Goal: Use online tool/utility: Utilize a website feature to perform a specific function

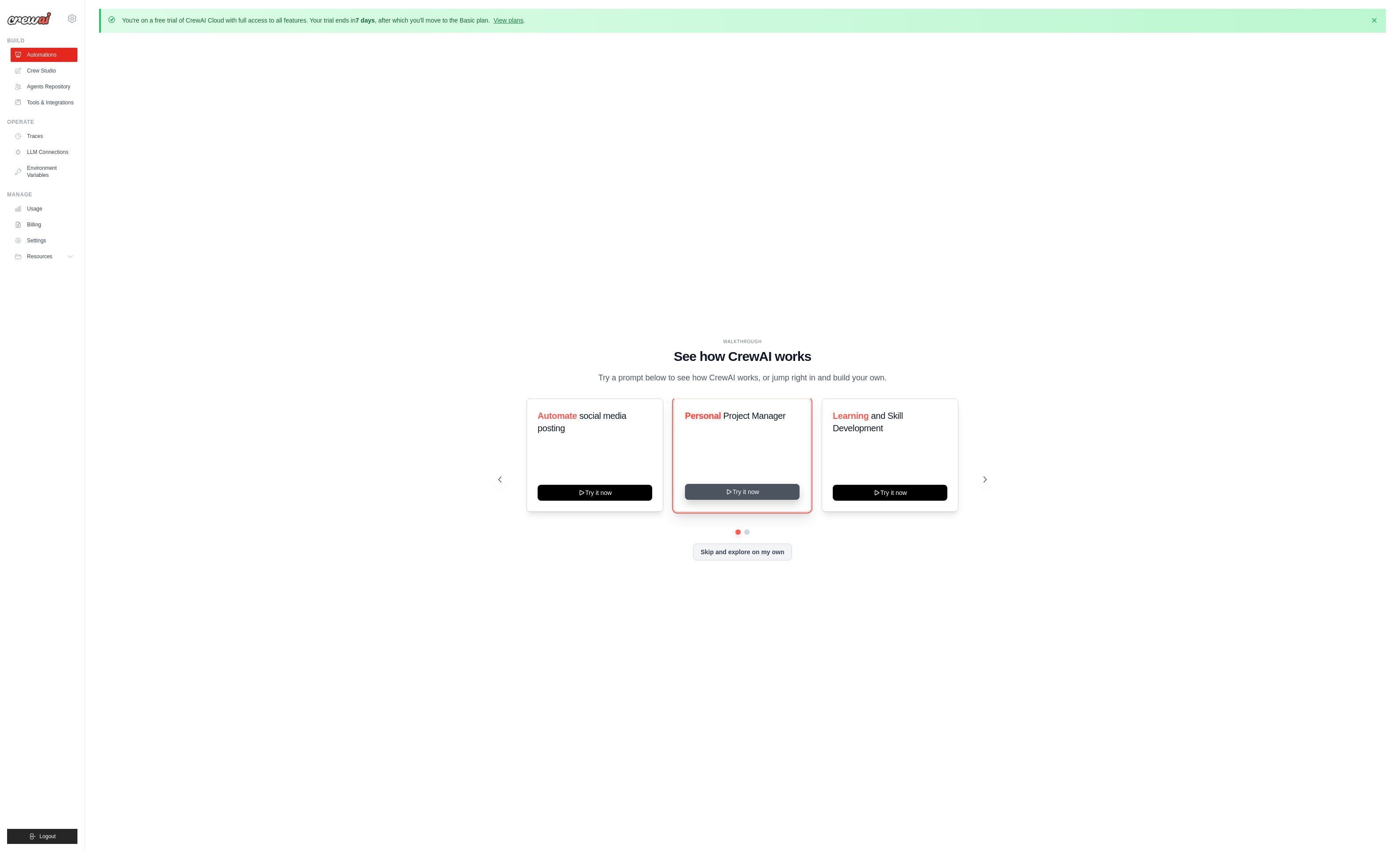
click at [777, 500] on button "Try it now" at bounding box center [742, 492] width 115 height 16
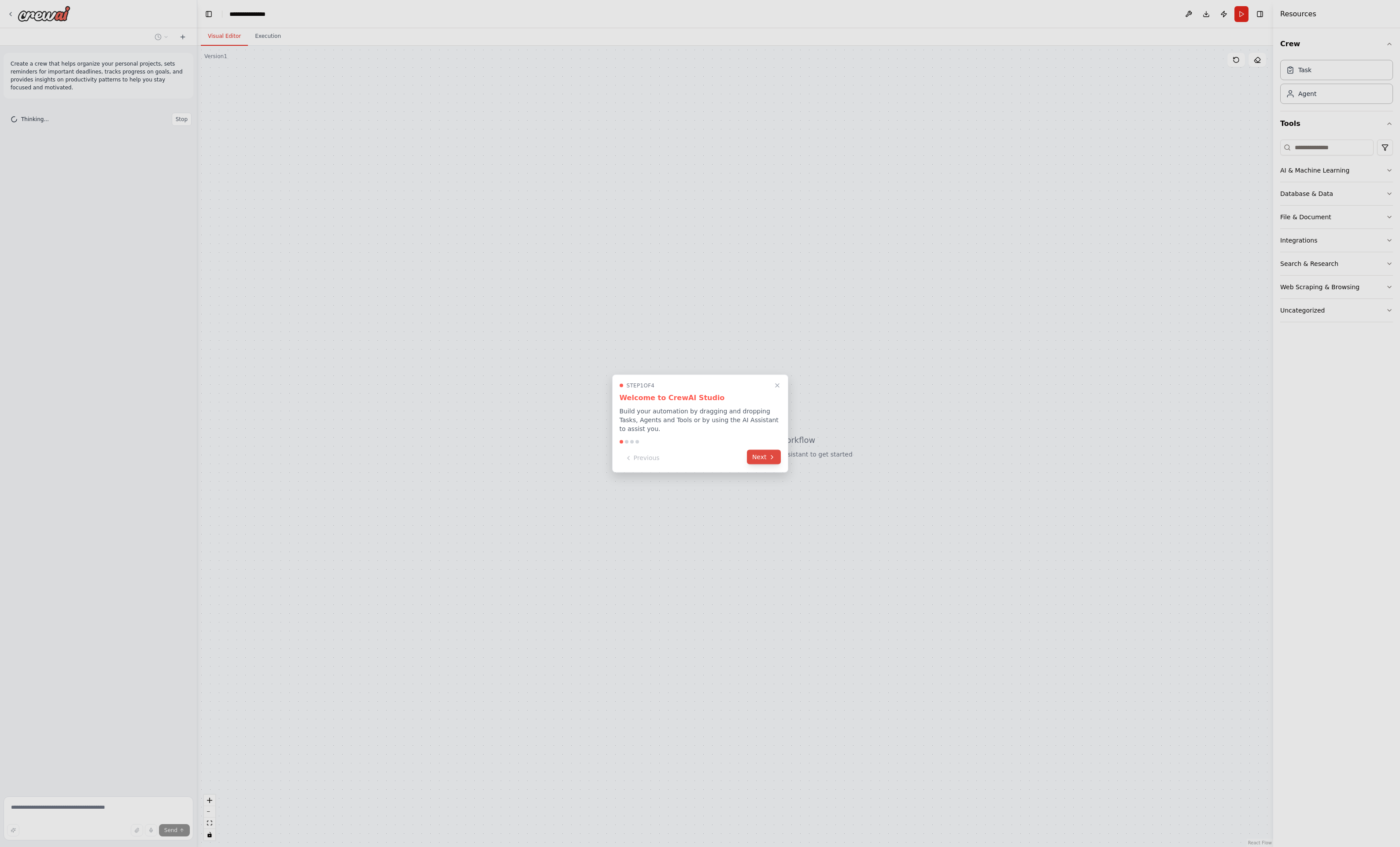
click at [774, 450] on button "Next" at bounding box center [764, 457] width 34 height 15
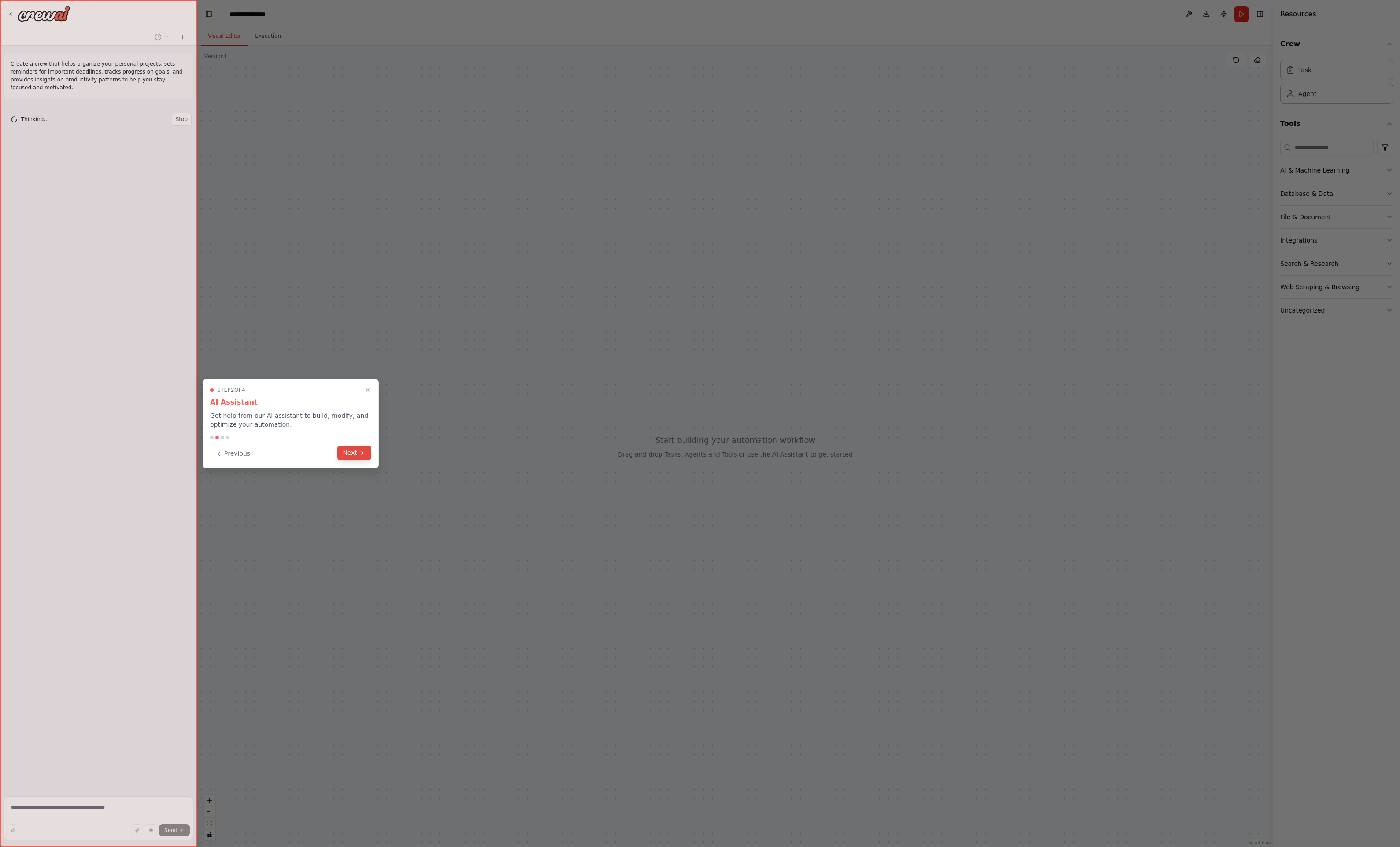
click at [356, 453] on button "Next" at bounding box center [354, 453] width 34 height 15
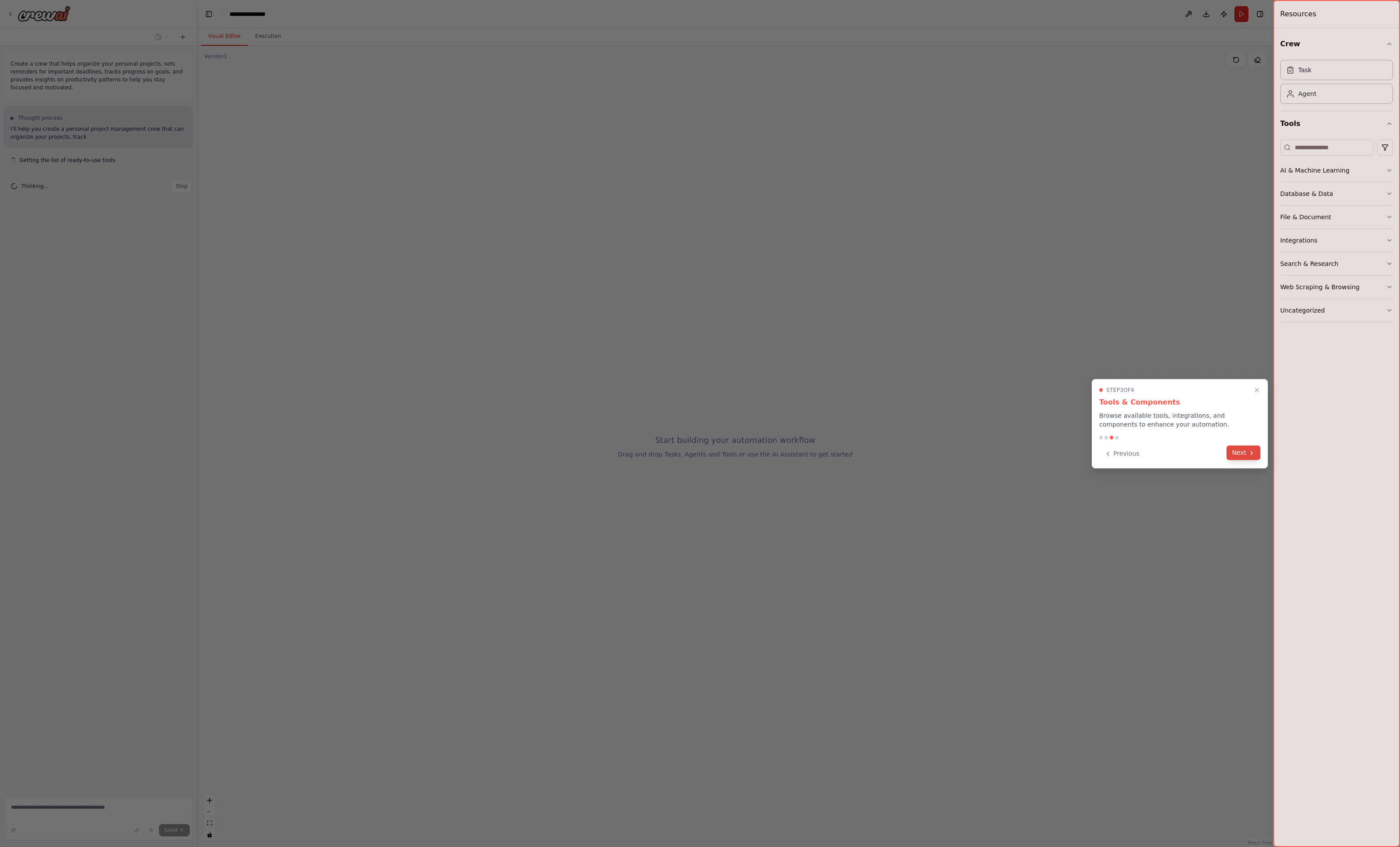
click at [1258, 452] on button "Next" at bounding box center [1243, 453] width 34 height 15
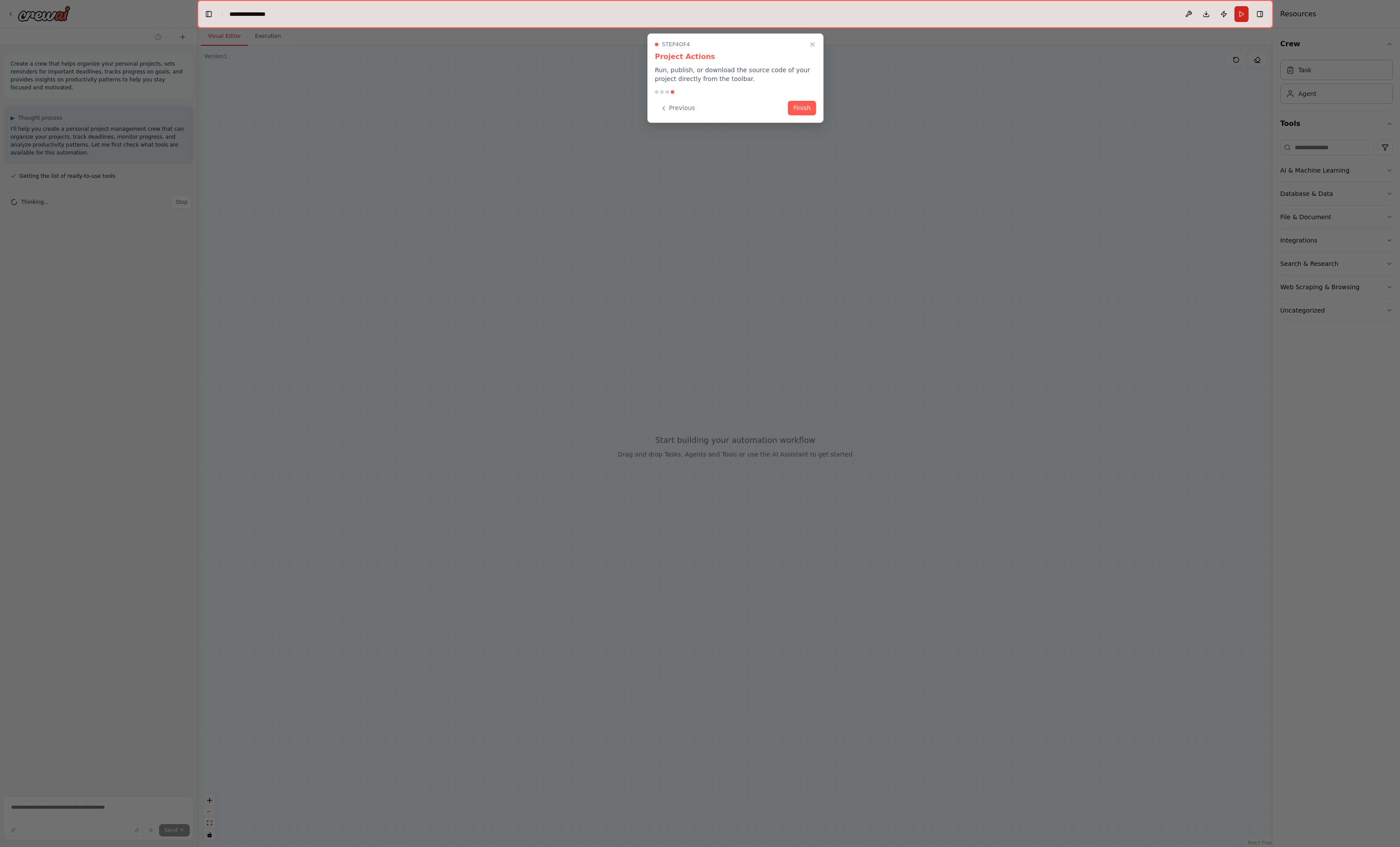
click at [803, 98] on div "Step 4 of 4 Project Actions Run, publish, or download the source code of your p…" at bounding box center [735, 78] width 176 height 89
click at [804, 103] on button "Finish" at bounding box center [802, 107] width 28 height 15
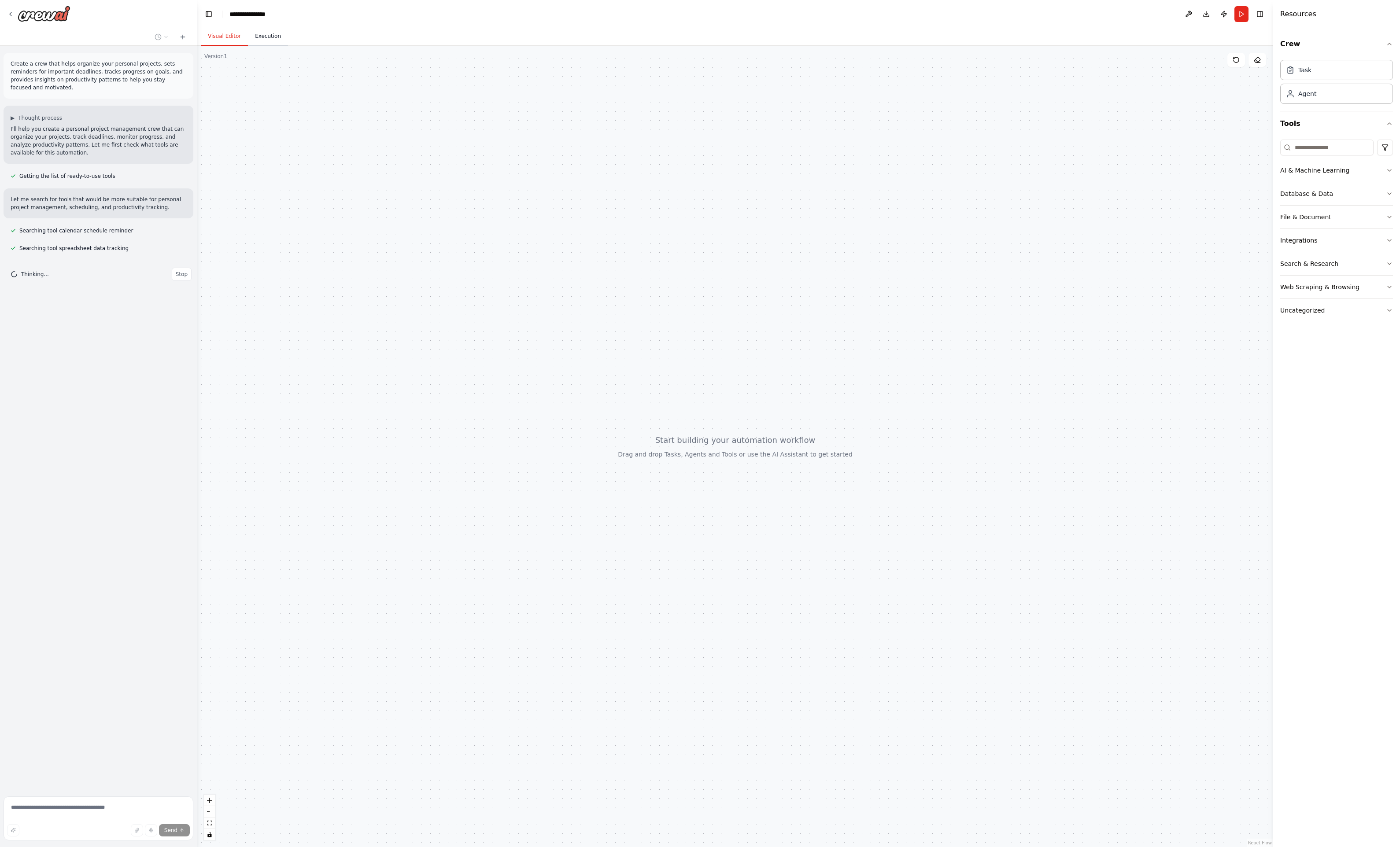
click at [248, 38] on button "Execution" at bounding box center [268, 37] width 40 height 18
drag, startPoint x: 242, startPoint y: 38, endPoint x: 235, endPoint y: 39, distance: 7.1
click at [236, 39] on button "Visual Editor" at bounding box center [224, 37] width 47 height 18
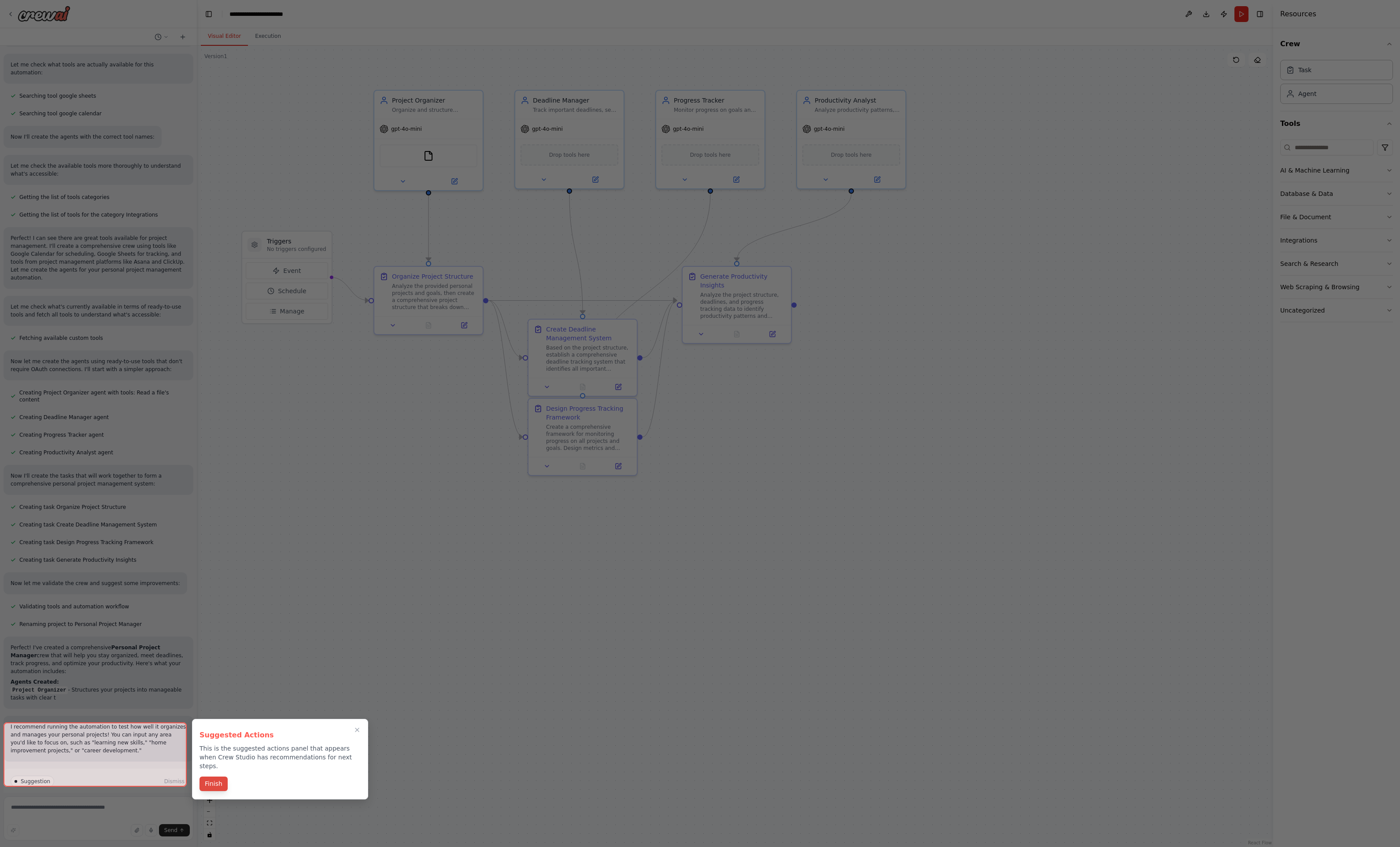
click at [211, 780] on button "Finish" at bounding box center [214, 784] width 28 height 15
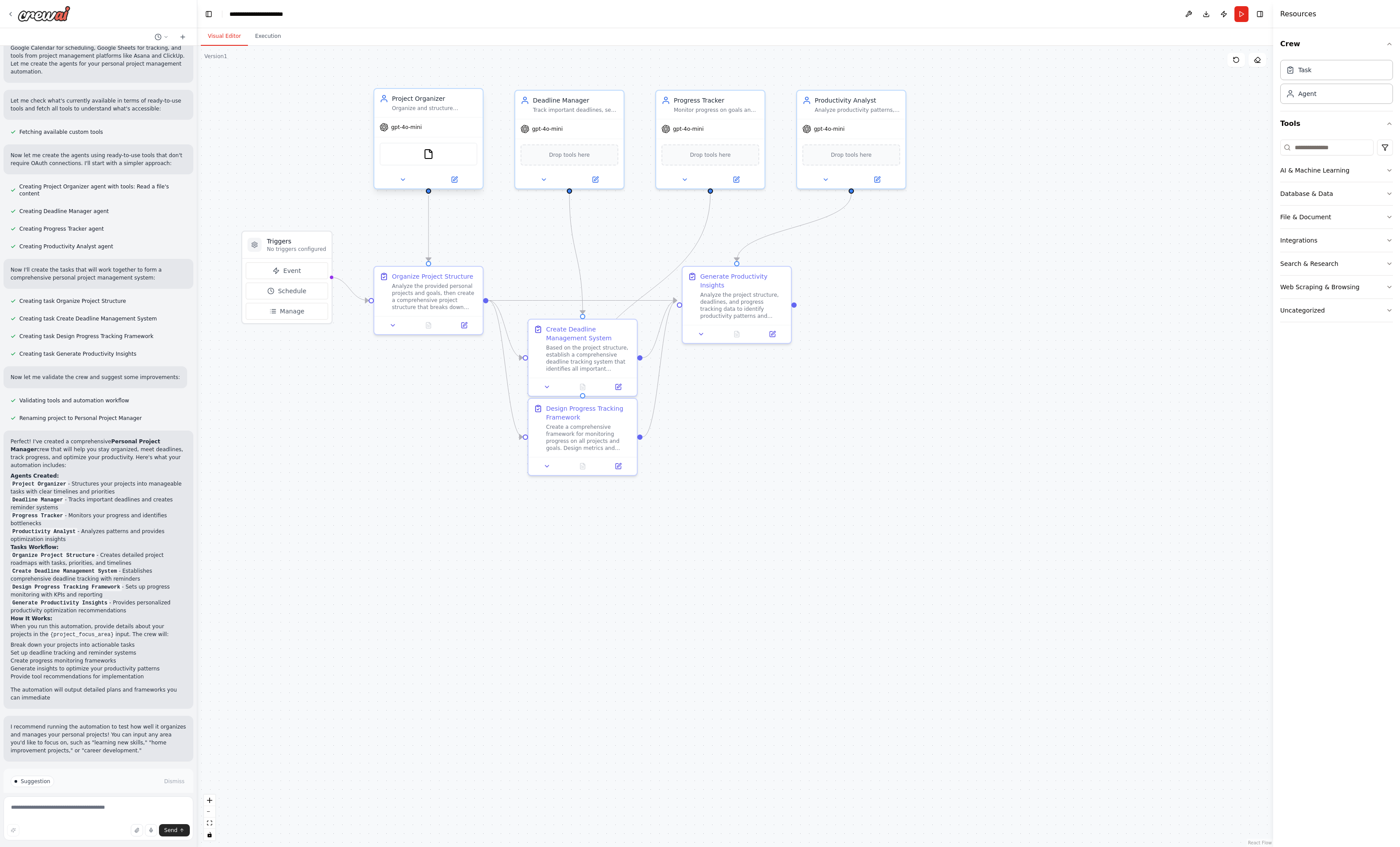
scroll to position [466, 0]
